Goal: Transaction & Acquisition: Purchase product/service

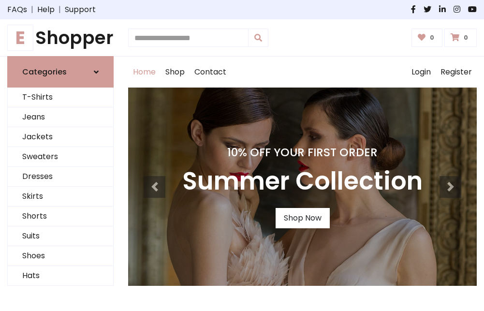
click at [242, 155] on h4 "10% Off Your First Order" at bounding box center [302, 152] width 240 height 14
click at [302, 218] on link "Shop Now" at bounding box center [303, 218] width 54 height 20
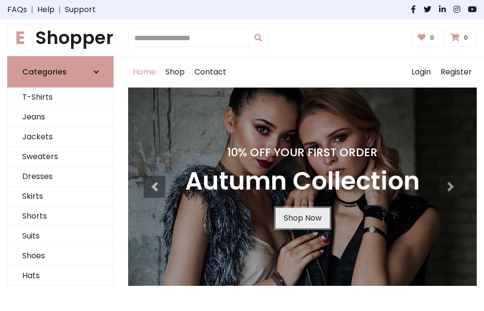
click at [302, 218] on link "Shop Now" at bounding box center [303, 218] width 54 height 20
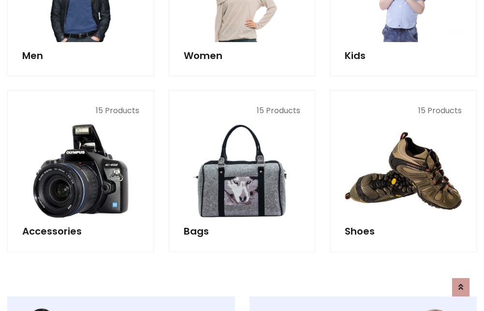
scroll to position [964, 0]
